Goal: Entertainment & Leisure: Consume media (video, audio)

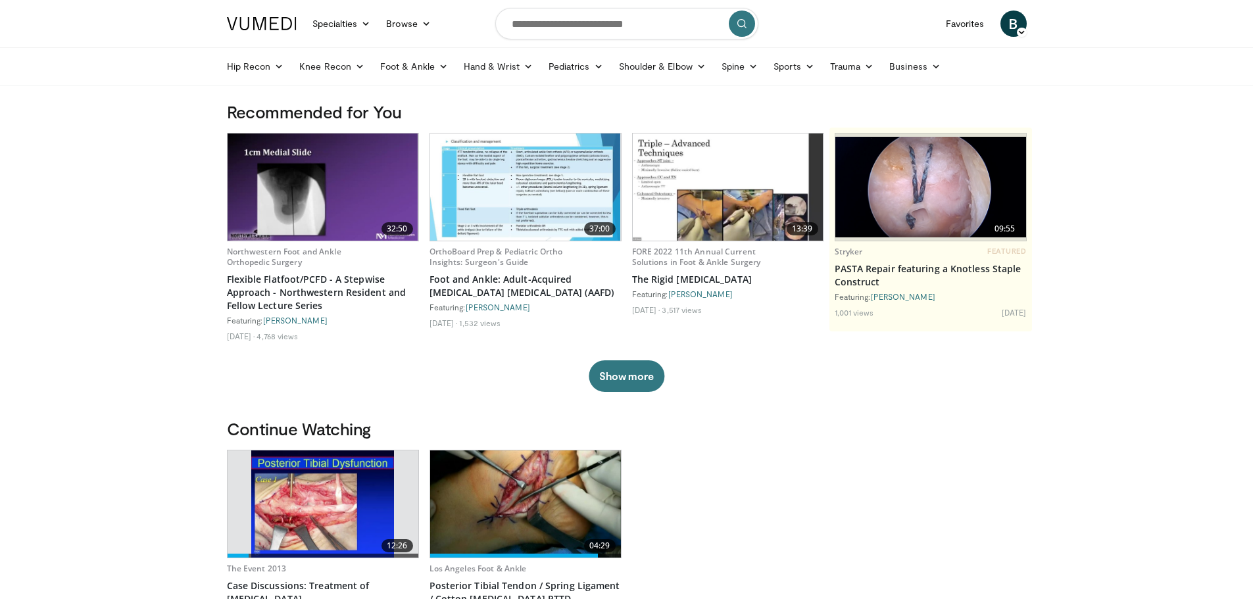
click at [568, 500] on img at bounding box center [525, 504] width 191 height 107
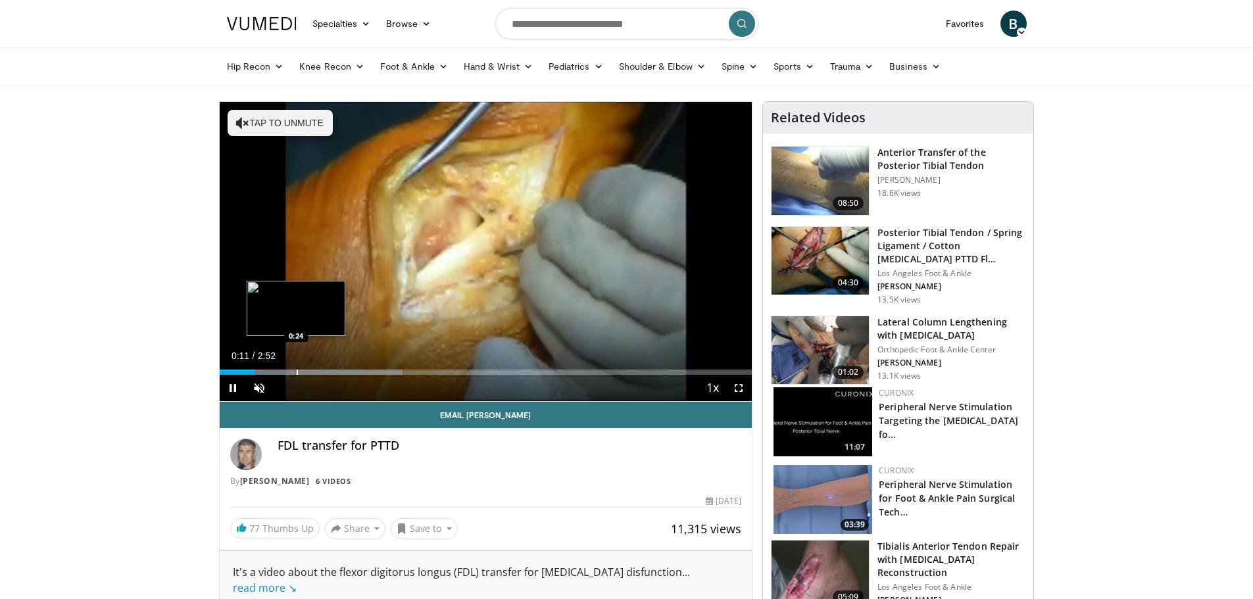
click at [296, 365] on div "Loaded : 34.42% 0:11 0:24" at bounding box center [486, 368] width 533 height 12
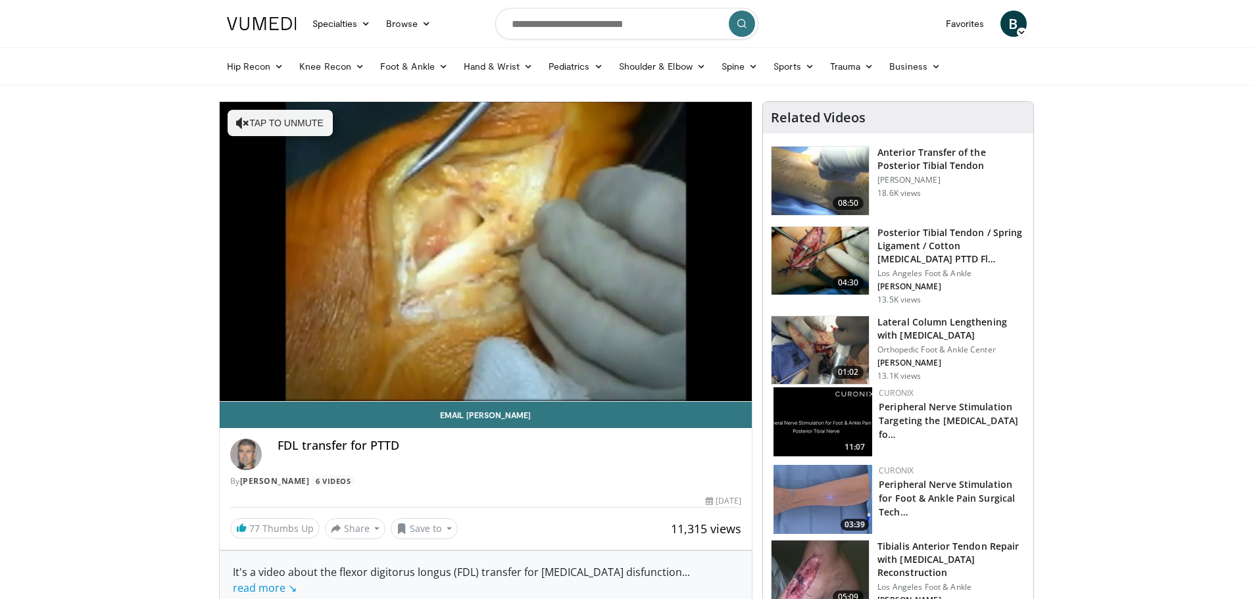
click at [814, 255] on img at bounding box center [820, 261] width 97 height 68
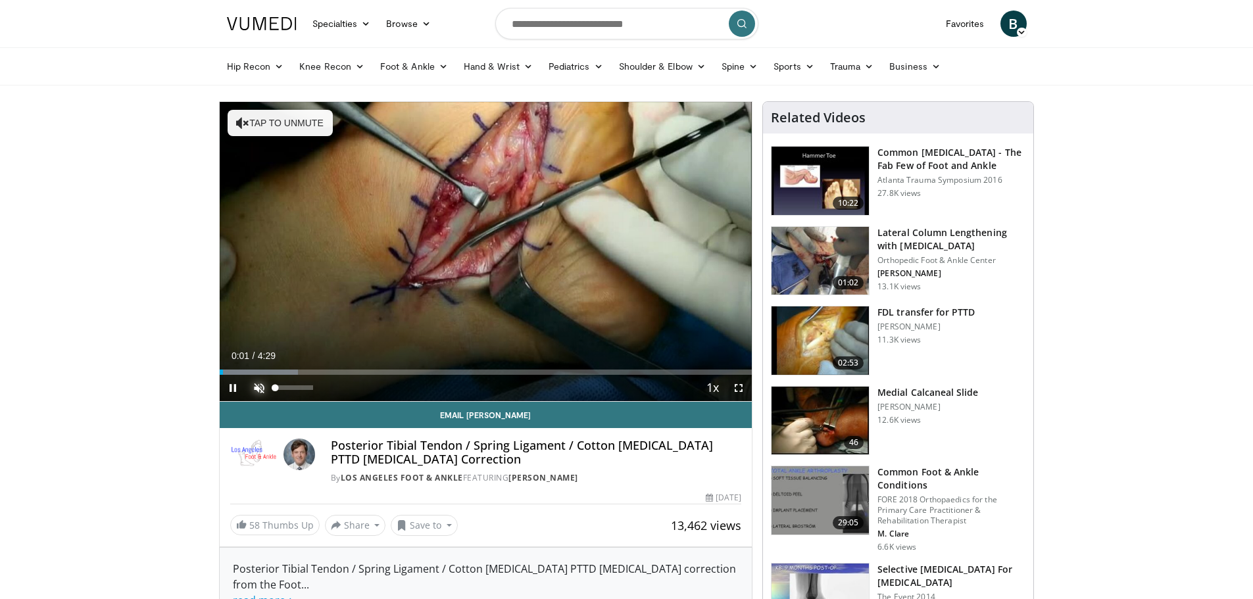
click at [257, 386] on span "Video Player" at bounding box center [259, 388] width 26 height 26
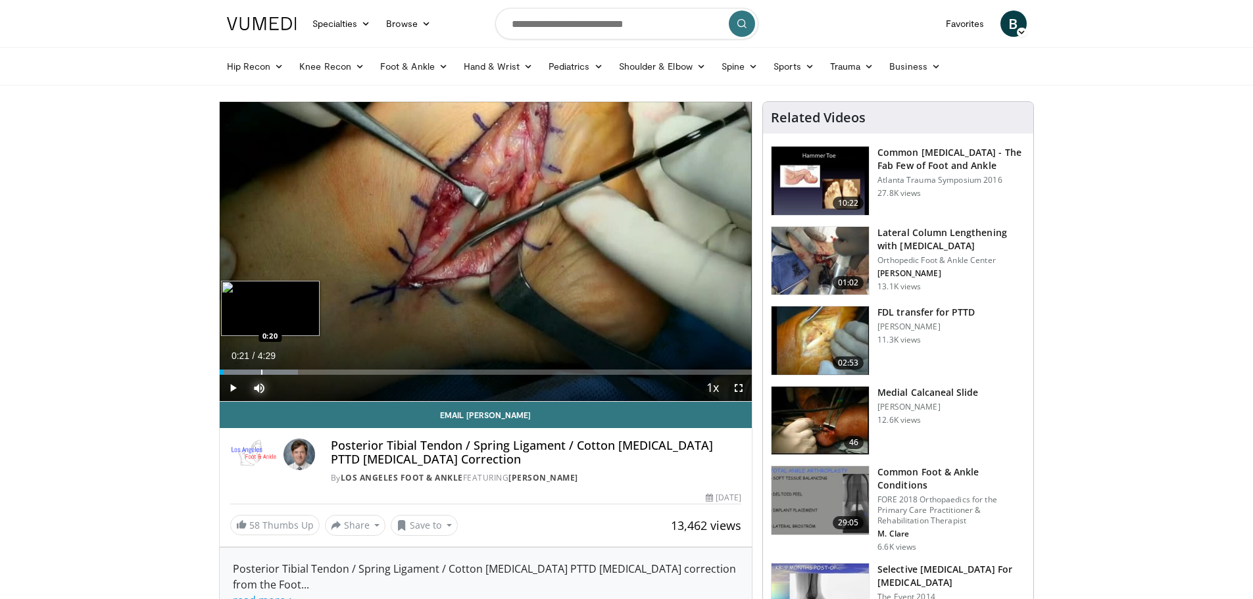
click at [262, 366] on div "Loaded : 14.71% 0:02 0:20" at bounding box center [486, 368] width 533 height 12
click at [287, 364] on div "Loaded : 26.02% 0:22 0:34" at bounding box center [486, 368] width 533 height 12
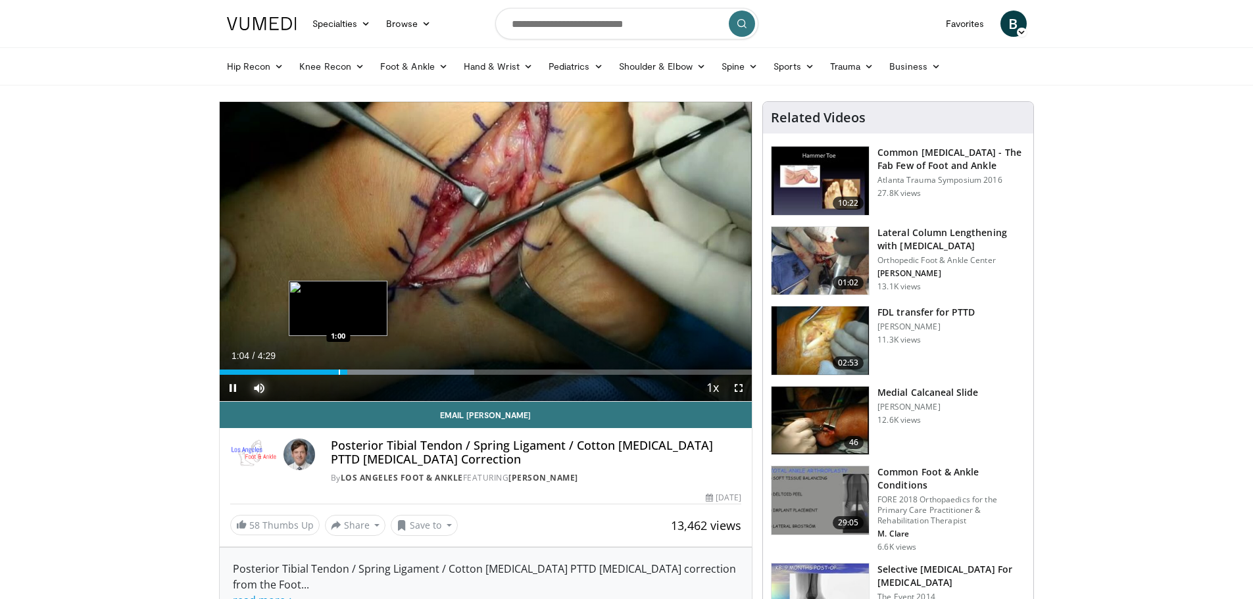
click at [336, 372] on div "1:04" at bounding box center [284, 372] width 128 height 5
click at [326, 373] on div "1:00" at bounding box center [280, 372] width 120 height 5
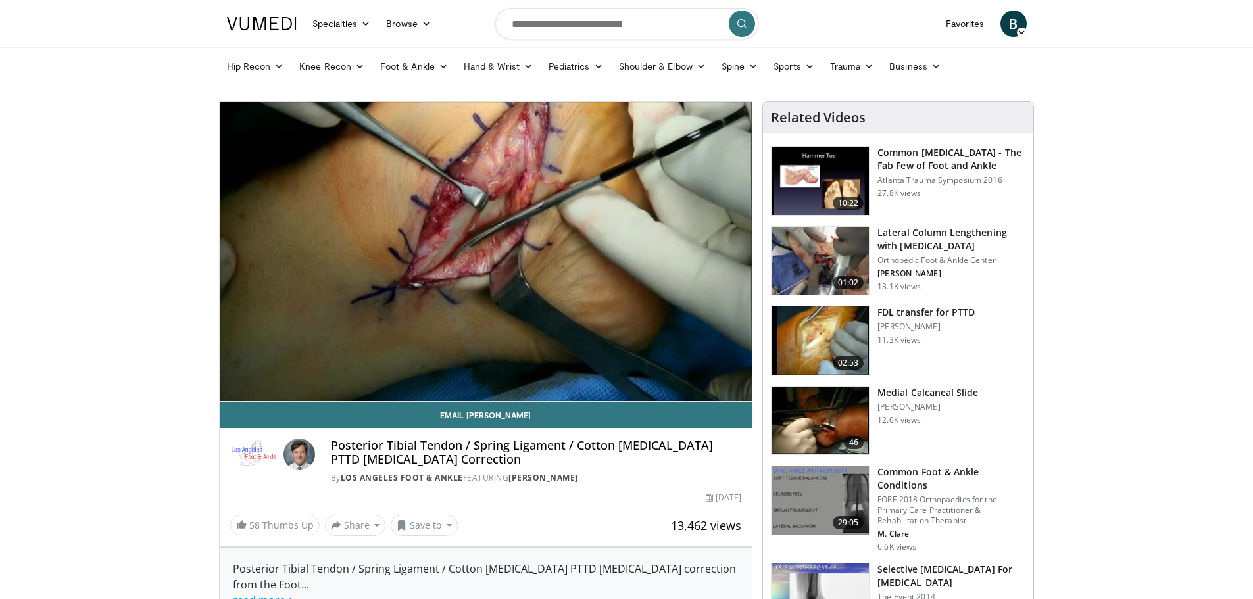
click at [818, 339] on img at bounding box center [820, 341] width 97 height 68
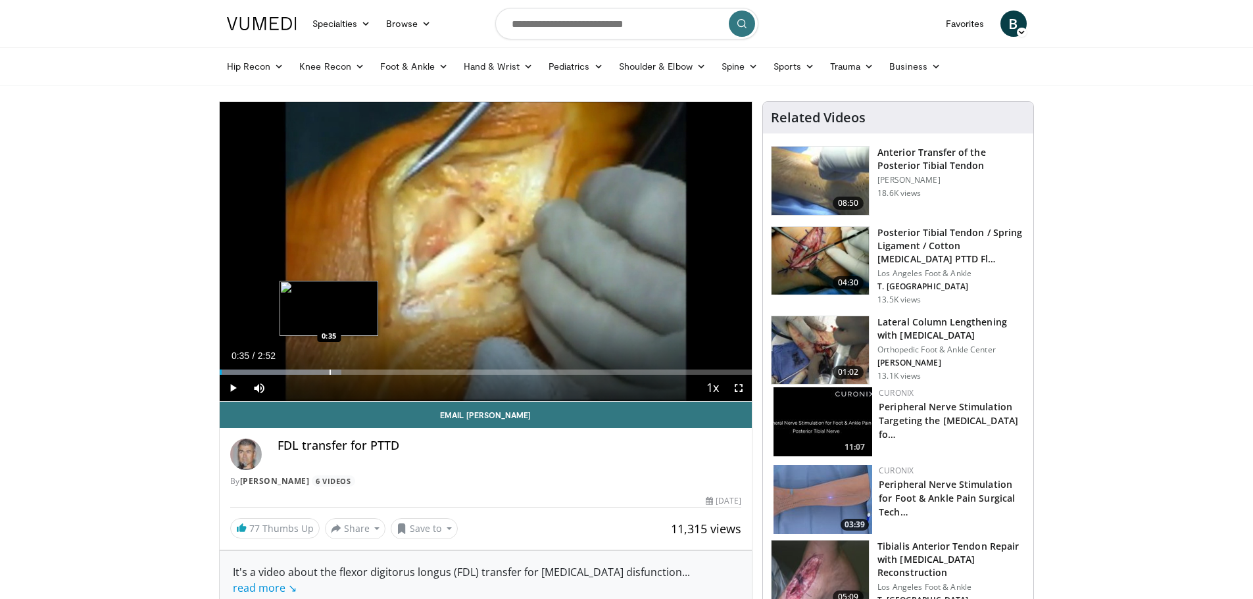
click at [330, 372] on div "Progress Bar" at bounding box center [330, 372] width 1 height 5
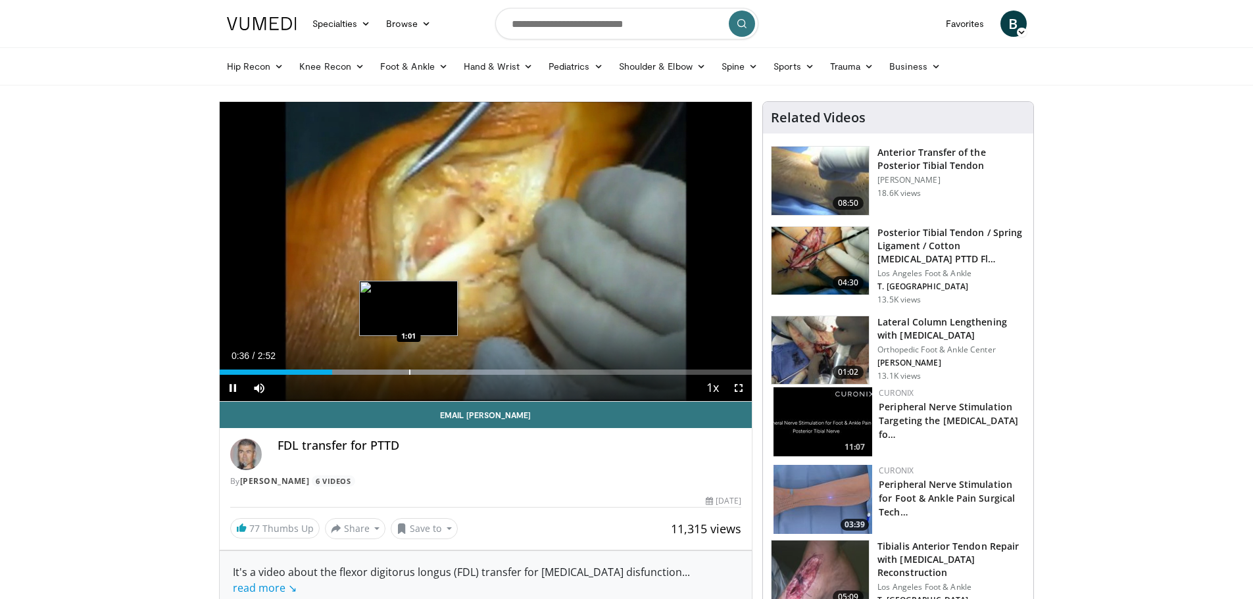
click at [410, 366] on div "Loaded : 57.39% 0:36 1:01" at bounding box center [486, 368] width 533 height 12
click at [387, 364] on div "Loaded : 74.62% 1:04 0:54" at bounding box center [486, 368] width 533 height 12
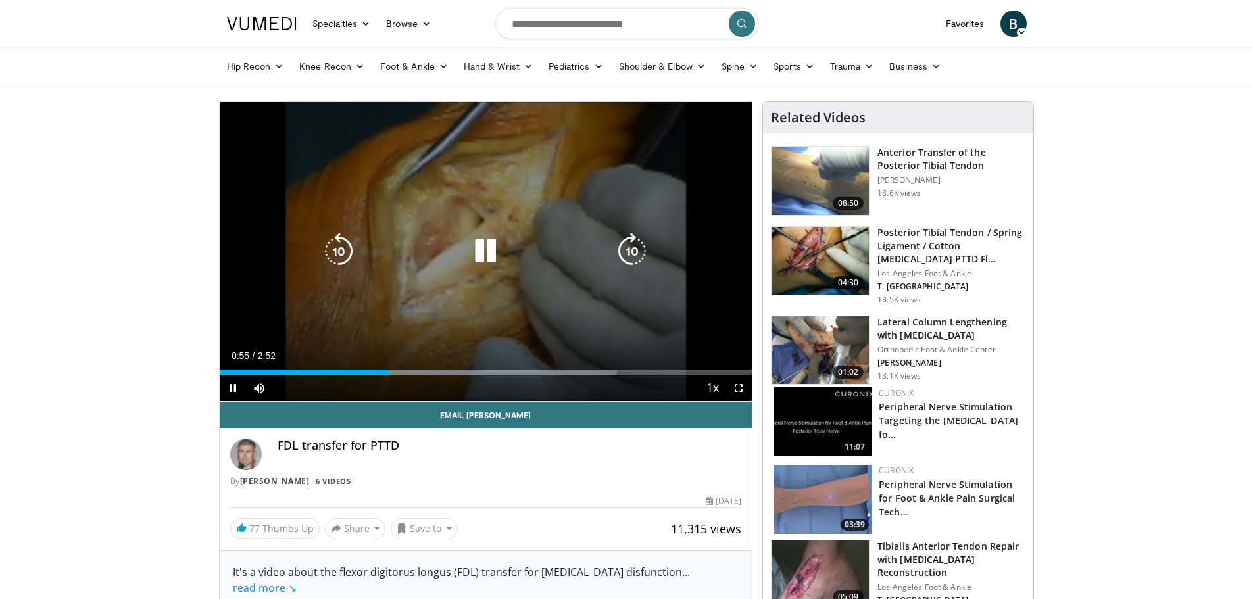
click at [366, 372] on div "0:55" at bounding box center [305, 372] width 170 height 5
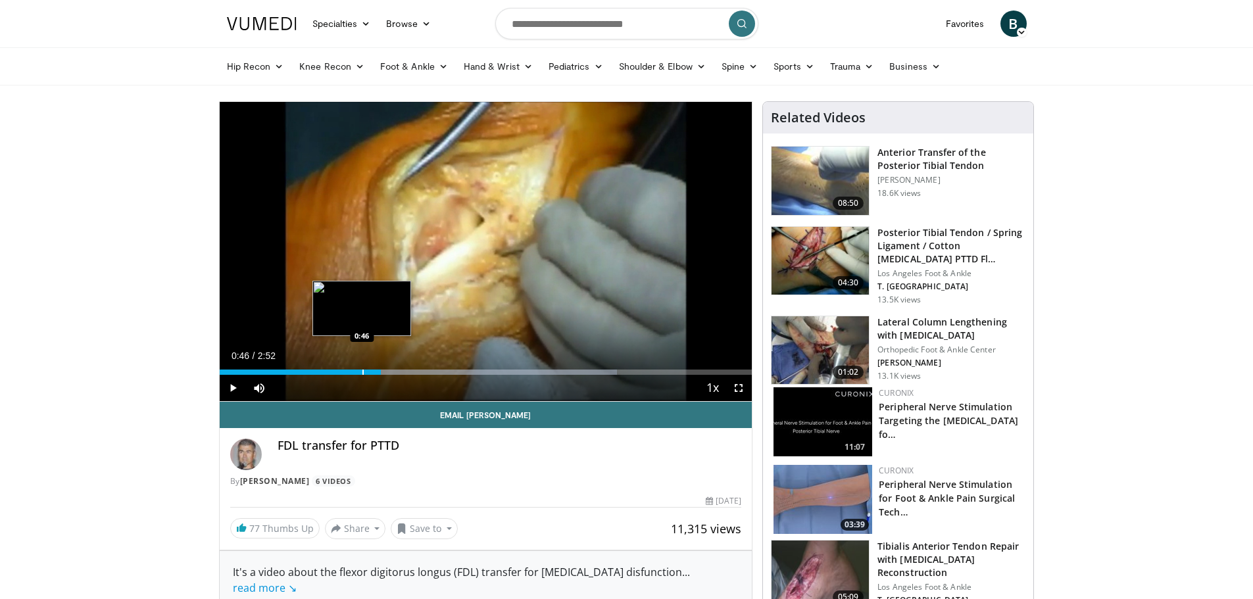
click at [361, 366] on div "Loaded : 74.62% 0:52 0:46" at bounding box center [486, 368] width 533 height 12
click at [341, 370] on div "Progress Bar" at bounding box center [341, 372] width 1 height 5
click at [351, 373] on div "Progress Bar" at bounding box center [351, 372] width 1 height 5
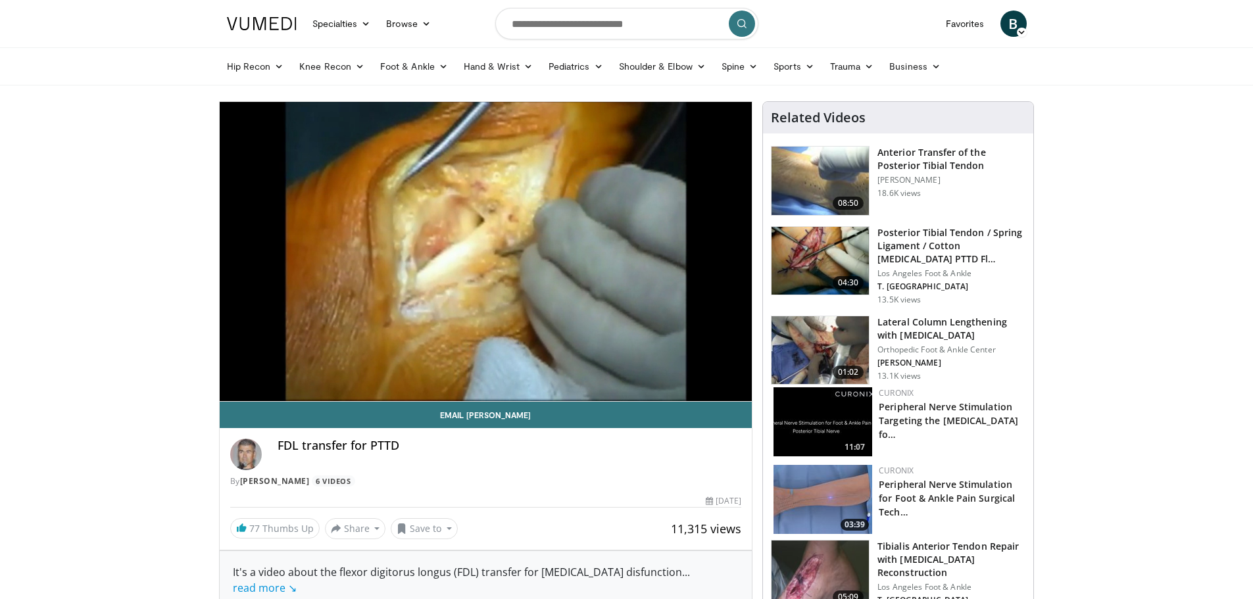
click at [806, 324] on img at bounding box center [820, 350] width 97 height 68
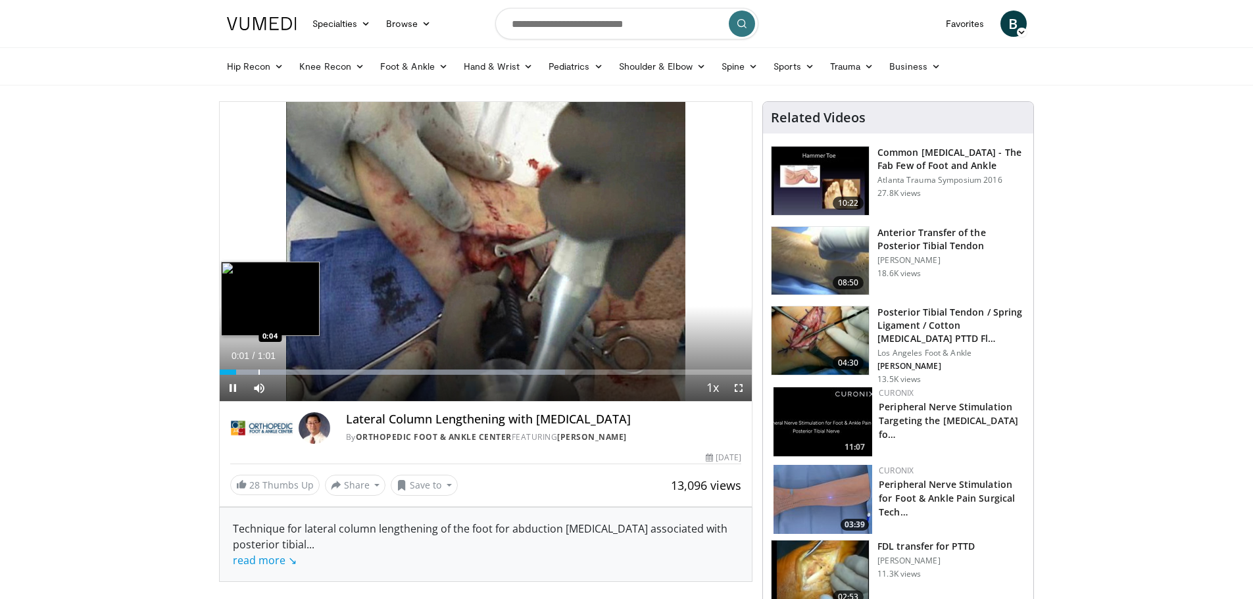
click at [258, 366] on div "Loaded : 64.87% 0:01 0:04" at bounding box center [486, 368] width 533 height 12
click at [233, 368] on div "Loaded : 81.11% 0:06 0:01" at bounding box center [486, 368] width 533 height 12
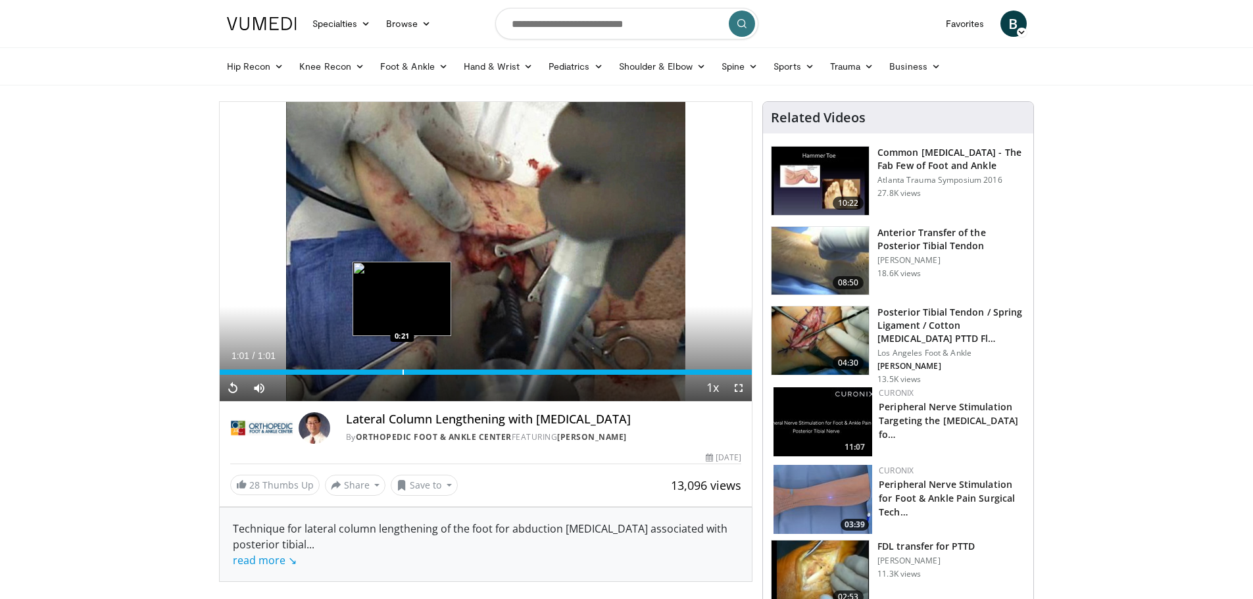
click at [395, 367] on div "Loaded : 100.00% 1:01 0:21" at bounding box center [486, 368] width 533 height 12
click at [377, 368] on div "Loaded : 100.00% 0:20 0:19" at bounding box center [486, 368] width 533 height 12
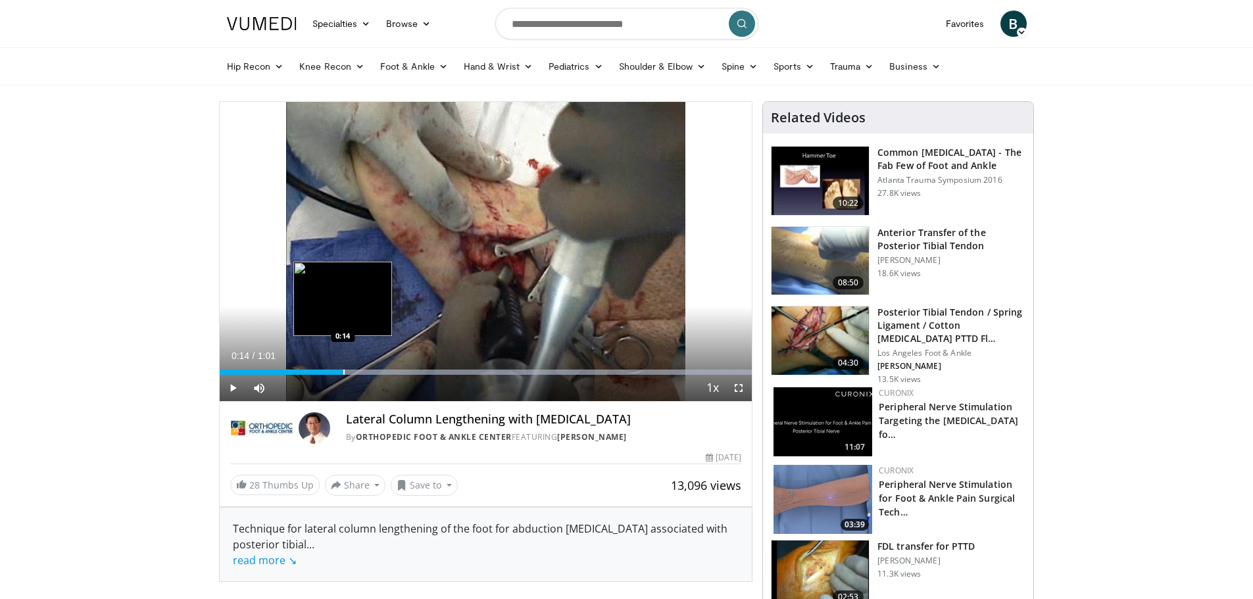
click at [343, 367] on div "Loaded : 100.00% 0:14 0:14" at bounding box center [486, 368] width 533 height 12
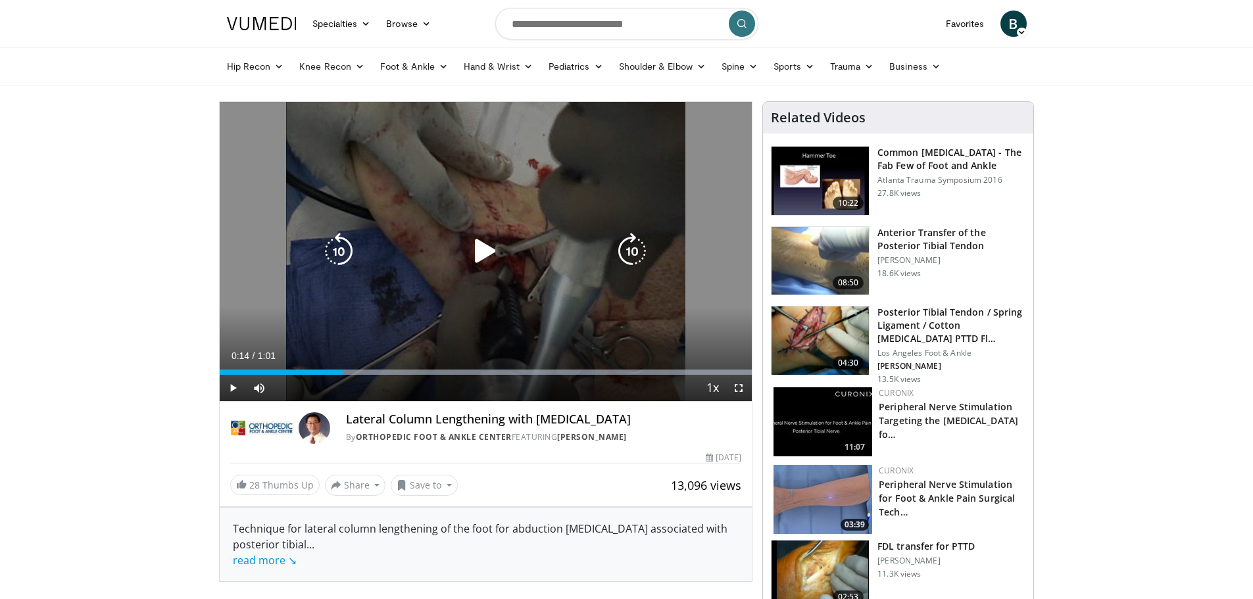
click at [437, 250] on div "Video Player" at bounding box center [486, 251] width 320 height 26
click at [487, 252] on icon "Video Player" at bounding box center [485, 251] width 37 height 37
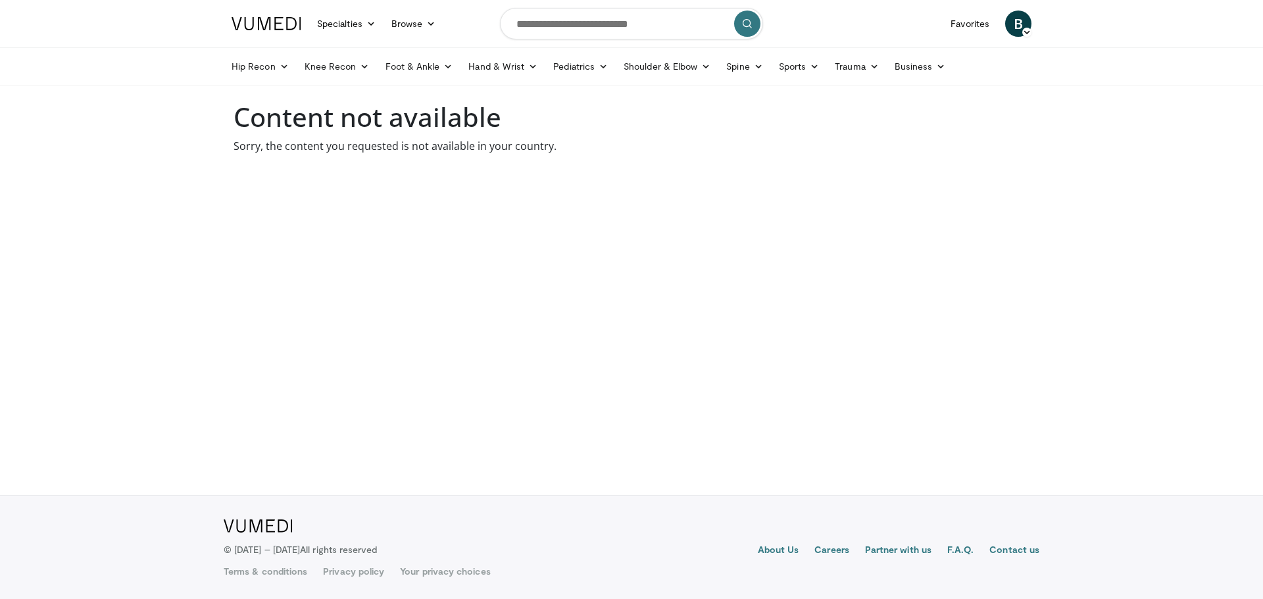
click at [958, 189] on body "Specialties Adult & Family Medicine Allergy, [MEDICAL_DATA], Immunology Anesthe…" at bounding box center [631, 299] width 1263 height 599
